Goal: Task Accomplishment & Management: Use online tool/utility

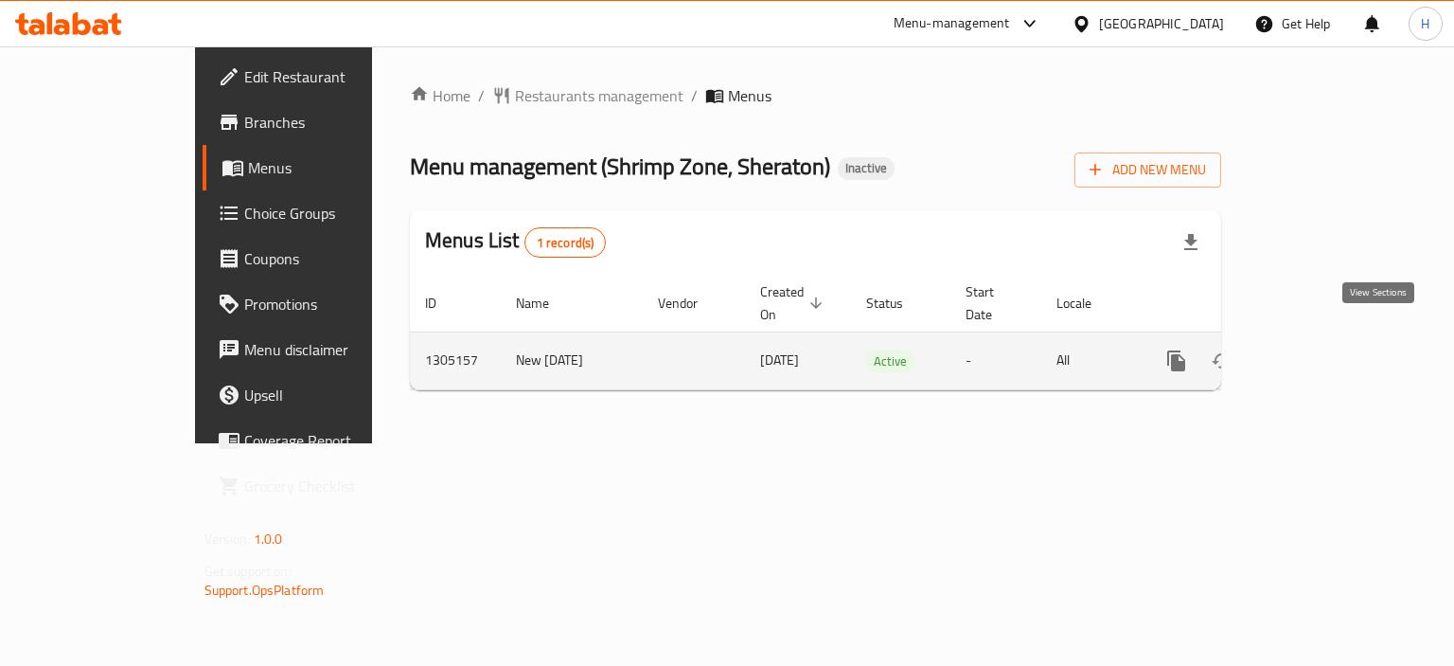
click at [1325, 349] on icon "enhanced table" at bounding box center [1313, 360] width 23 height 23
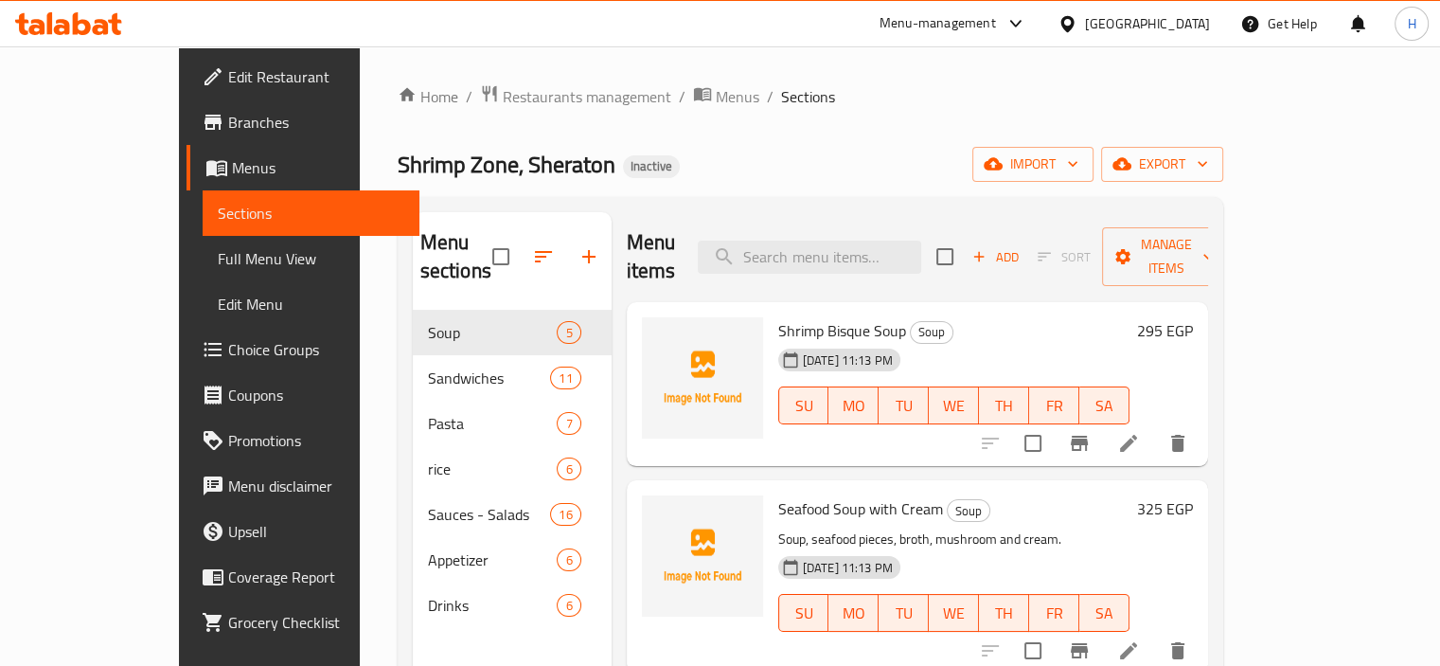
click at [1117, 132] on div "Home / Restaurants management / Menus / Sections Shrimp Zone, Sheraton Inactive…" at bounding box center [811, 488] width 826 height 809
click at [228, 134] on span "Branches" at bounding box center [316, 122] width 176 height 23
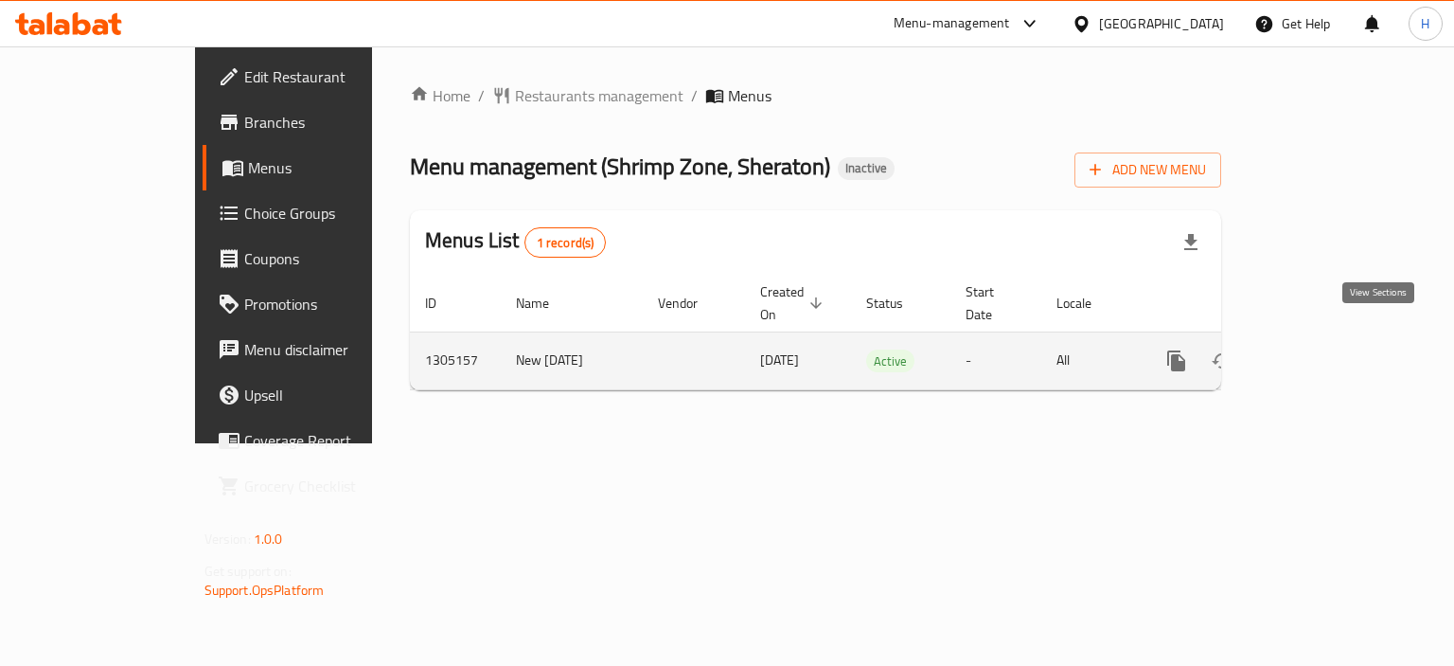
click at [1336, 344] on link "enhanced table" at bounding box center [1313, 360] width 45 height 45
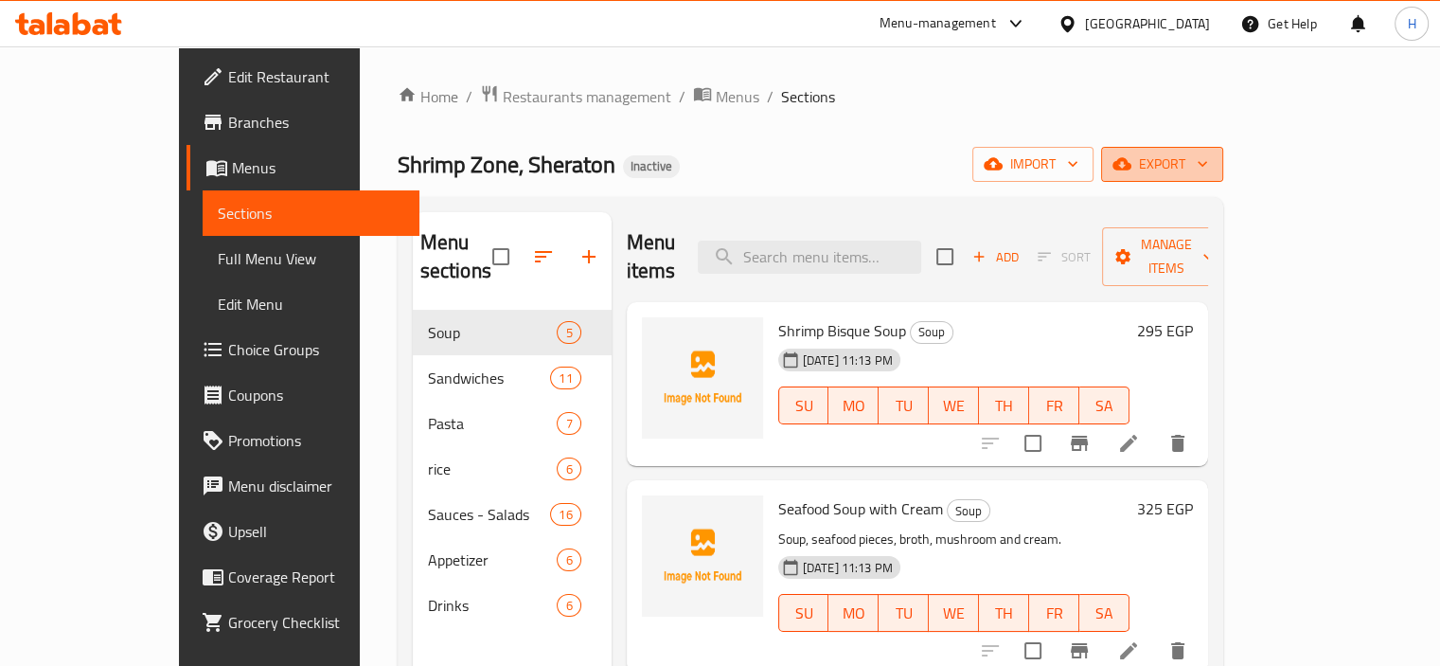
click at [1208, 166] on span "export" at bounding box center [1162, 164] width 92 height 24
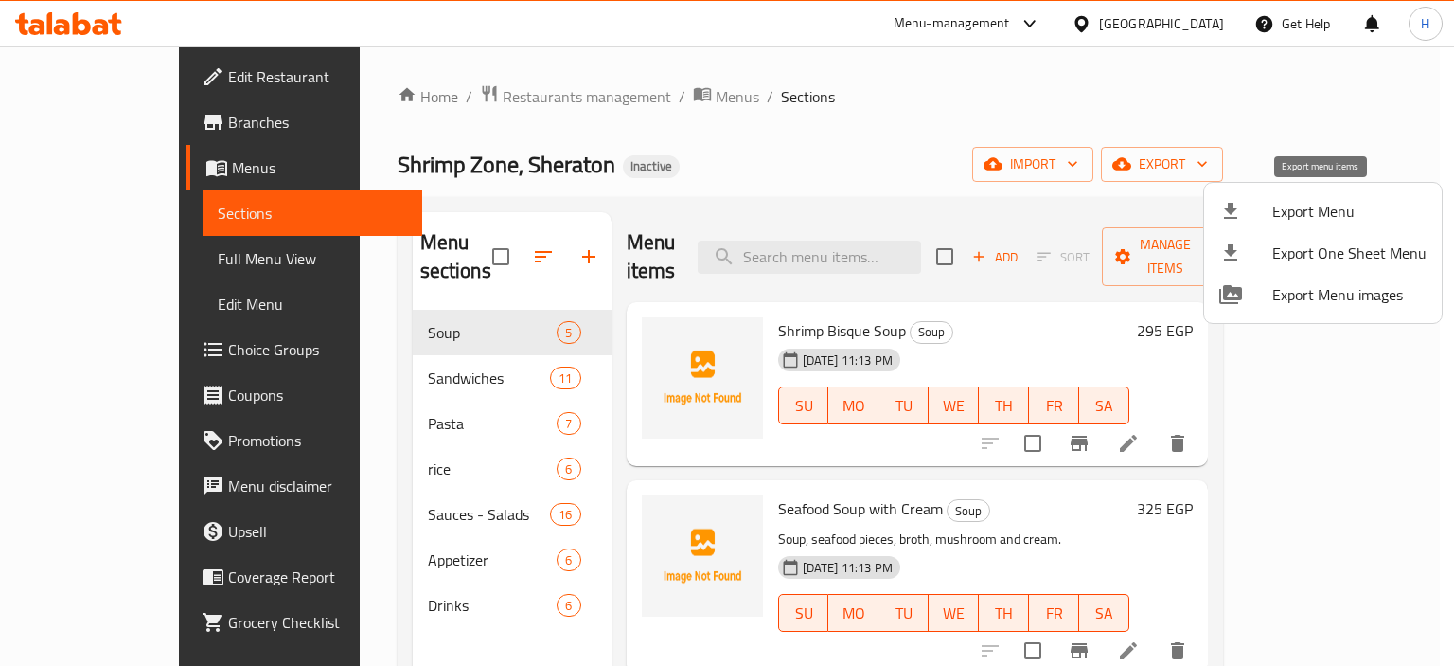
click at [1298, 203] on span "Export Menu" at bounding box center [1350, 211] width 154 height 23
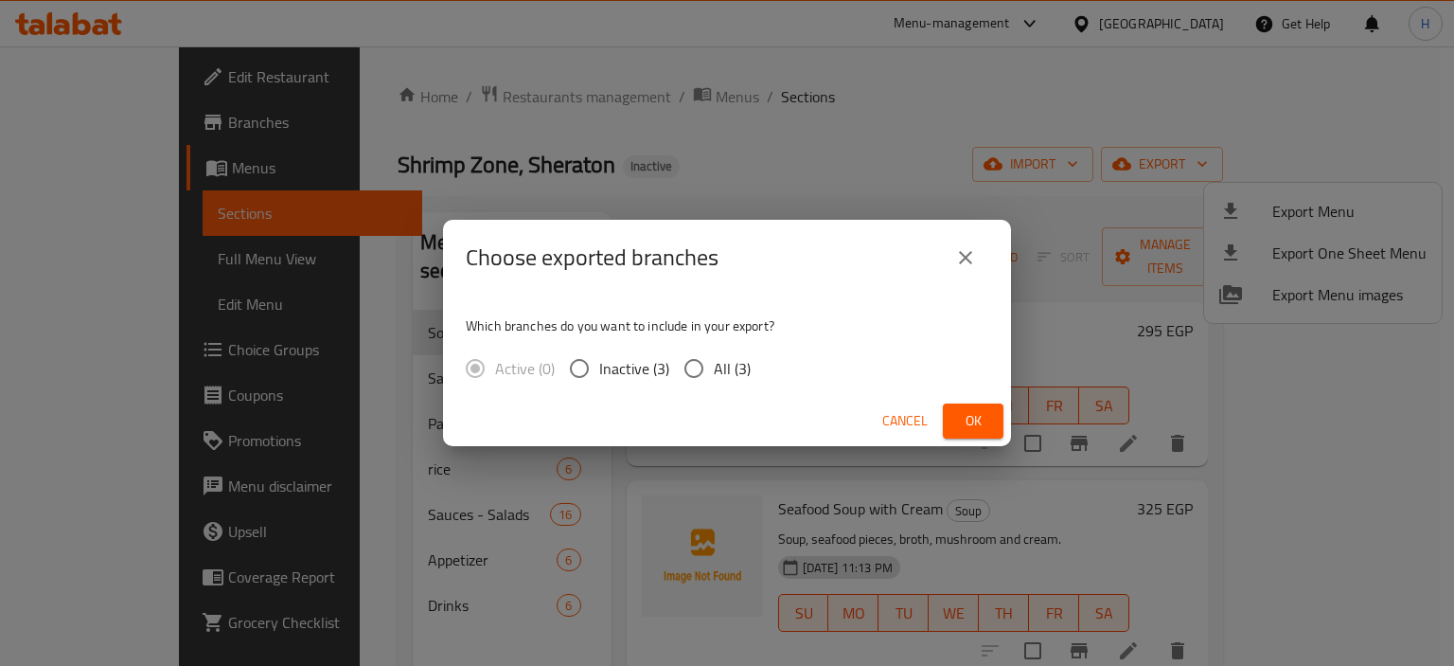
click at [731, 373] on span "All (3)" at bounding box center [732, 368] width 37 height 23
click at [714, 373] on input "All (3)" at bounding box center [694, 368] width 40 height 40
radio input "true"
click at [955, 419] on button "Ok" at bounding box center [973, 420] width 61 height 35
